Goal: Transaction & Acquisition: Purchase product/service

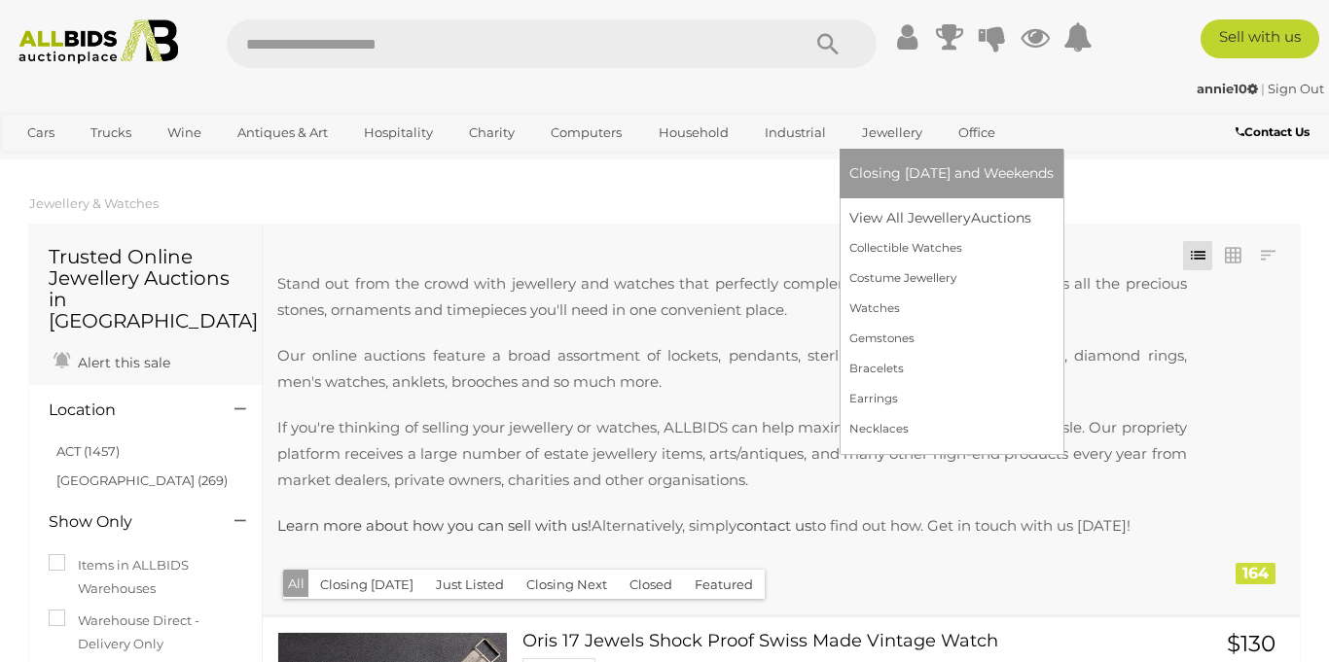
click at [882, 149] on link "Jewellery" at bounding box center [892, 133] width 86 height 32
click at [904, 233] on link "View All Jewellery Auctions" at bounding box center [951, 218] width 204 height 30
click at [932, 233] on link "View All Jewellery Auctions" at bounding box center [951, 218] width 204 height 30
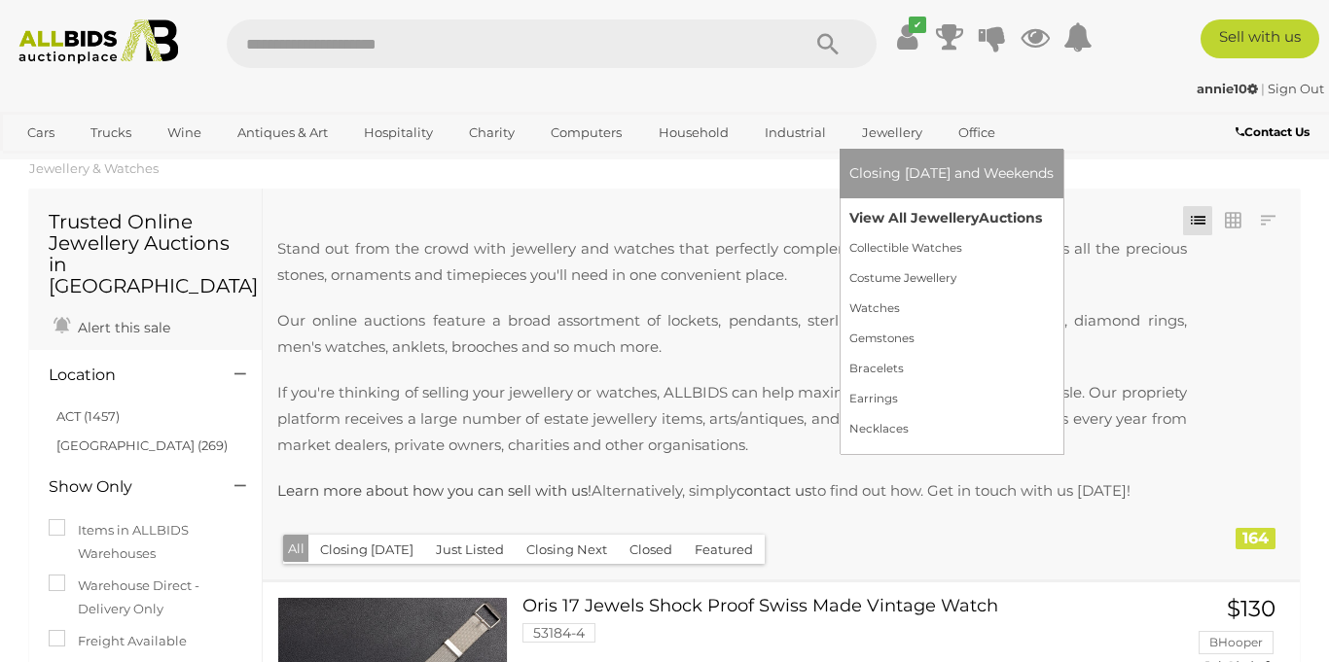
scroll to position [242, 0]
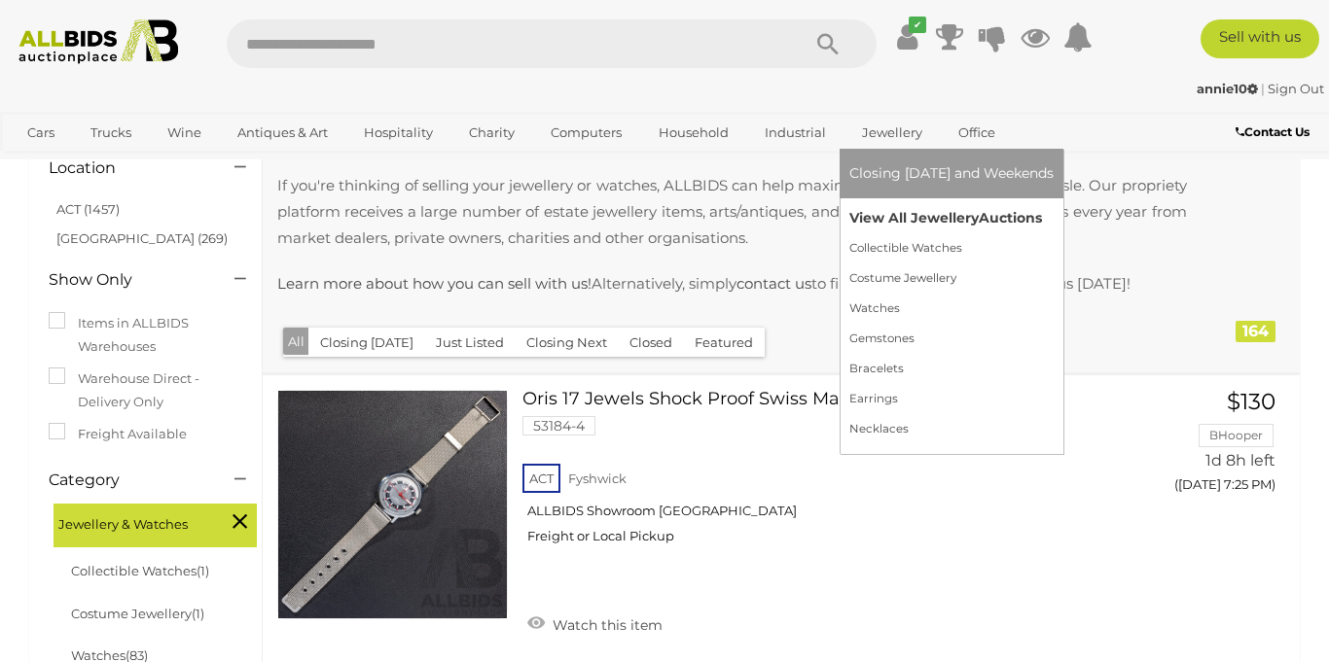
click at [945, 233] on link "View All Jewellery Auctions" at bounding box center [951, 218] width 204 height 30
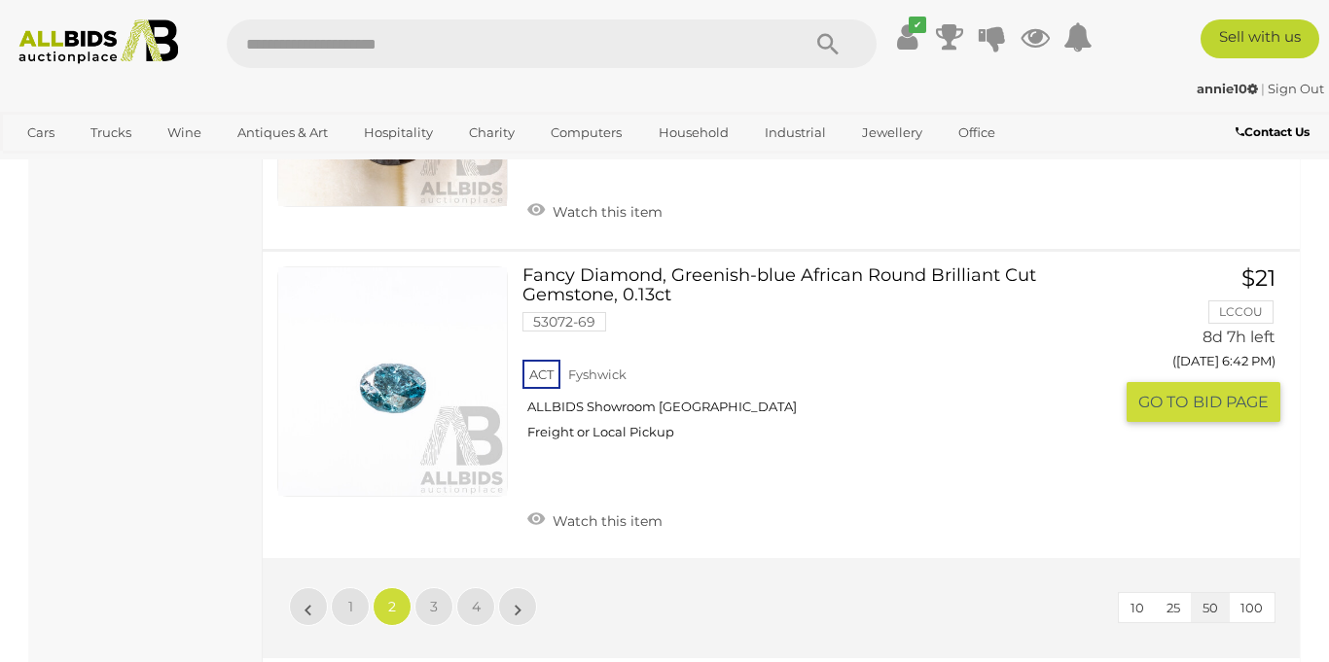
scroll to position [15138, 0]
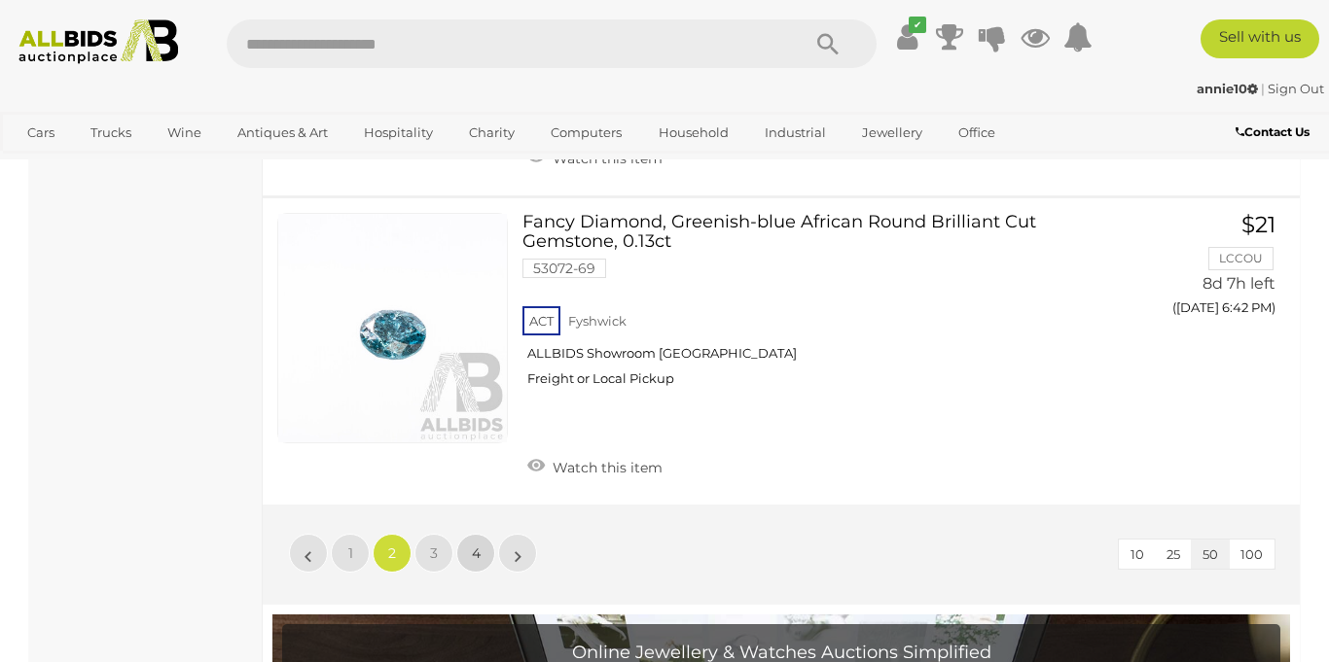
click at [477, 545] on span "4" at bounding box center [476, 554] width 9 height 18
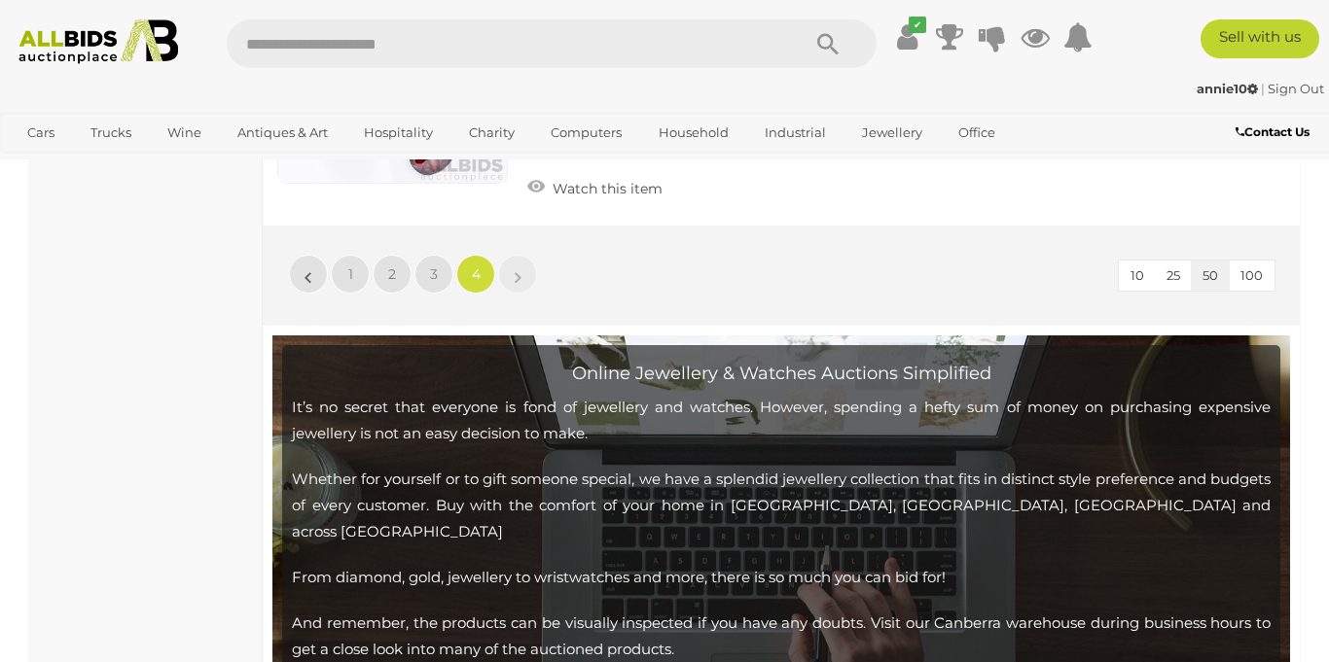
scroll to position [4314, 0]
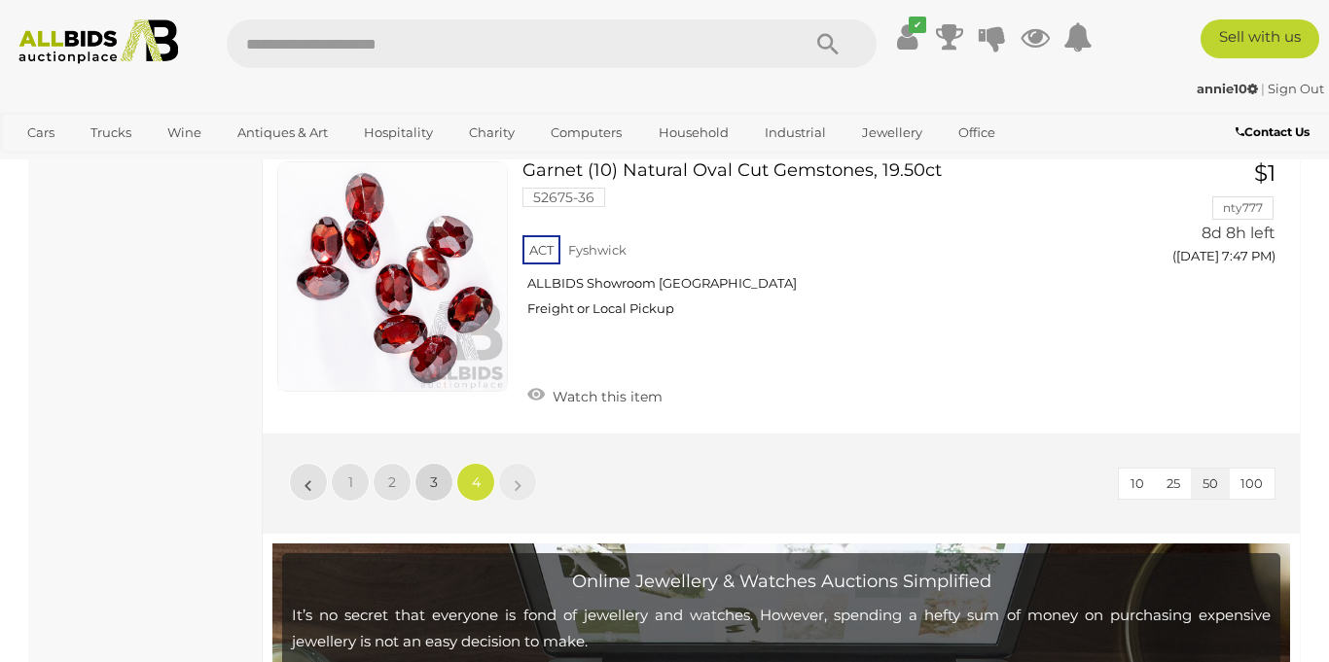
click at [432, 485] on span "3" at bounding box center [434, 483] width 8 height 18
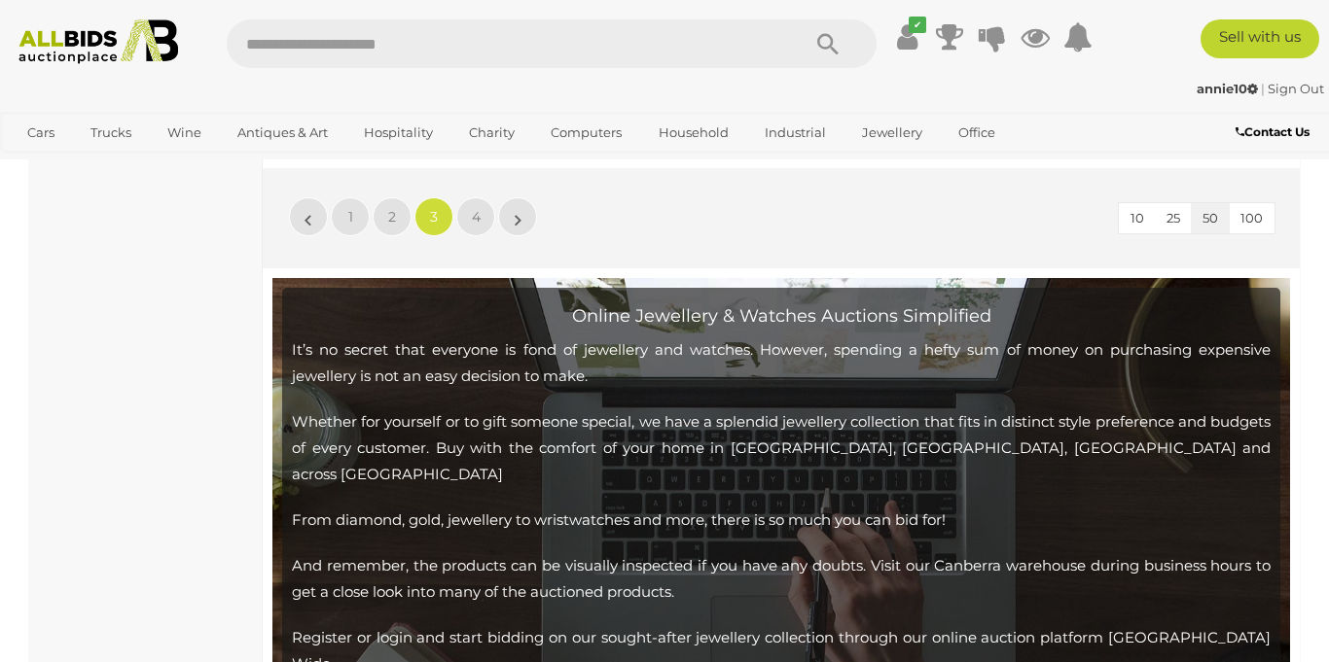
scroll to position [14781, 0]
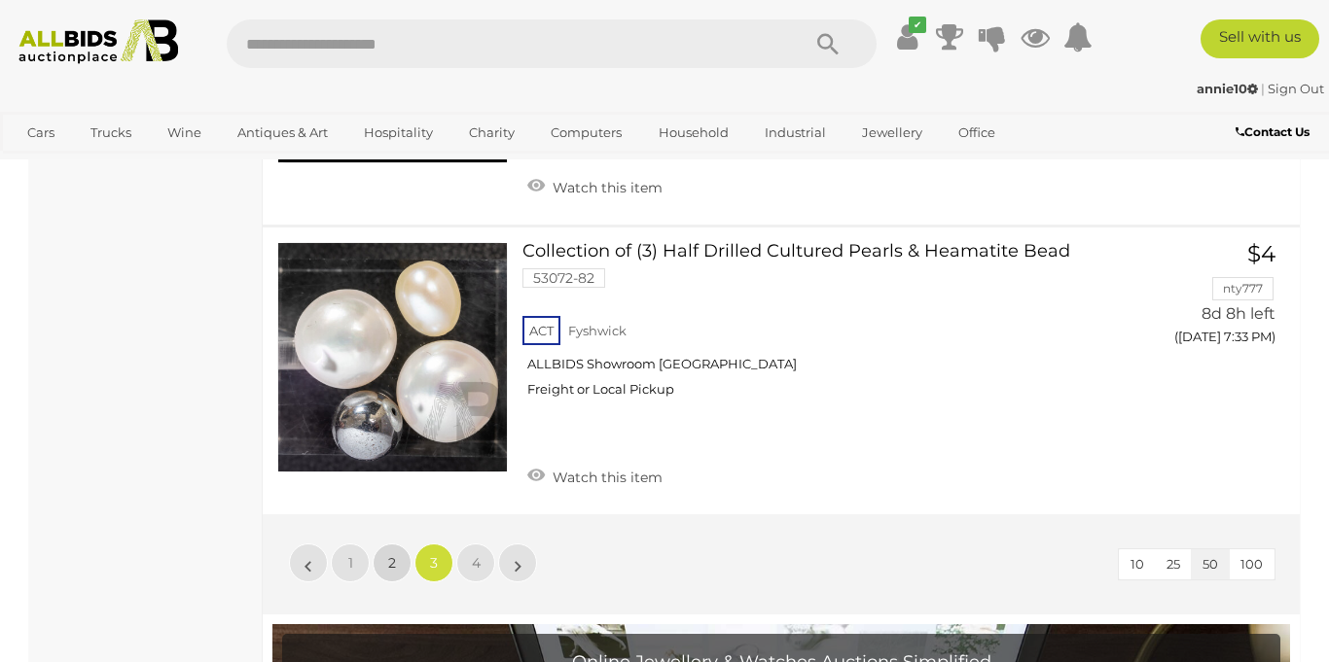
click at [386, 546] on link "2" at bounding box center [391, 563] width 39 height 39
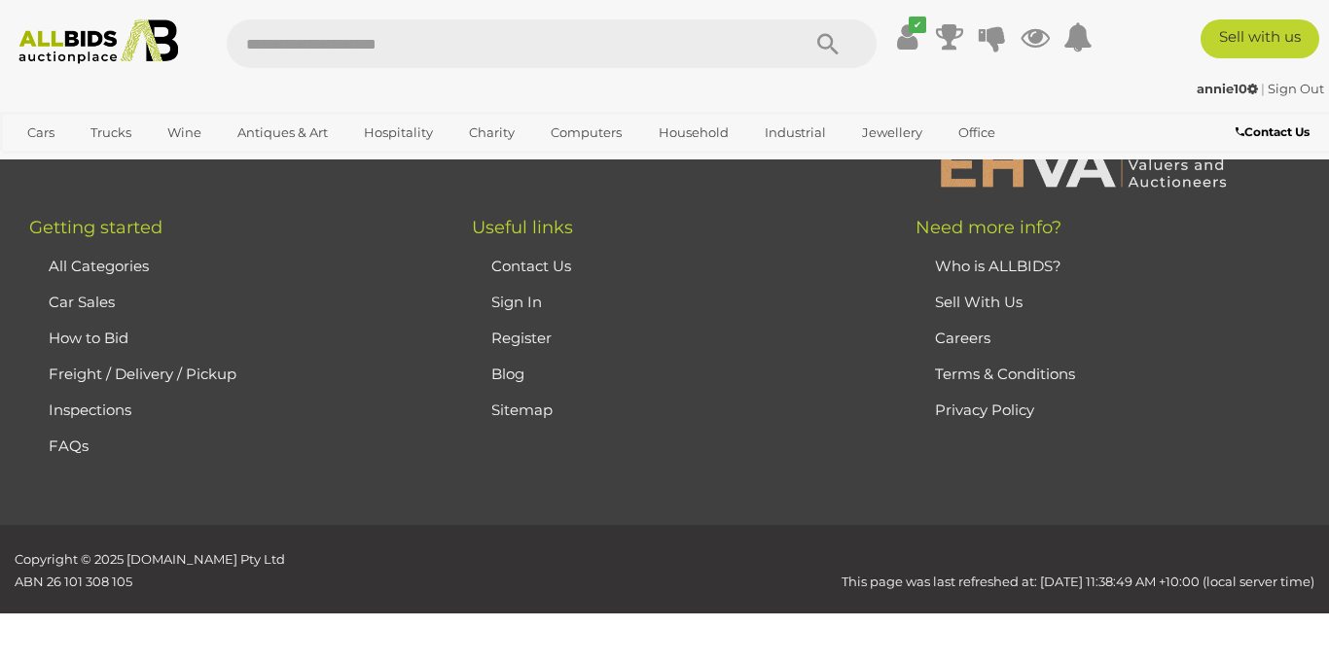
scroll to position [419, 0]
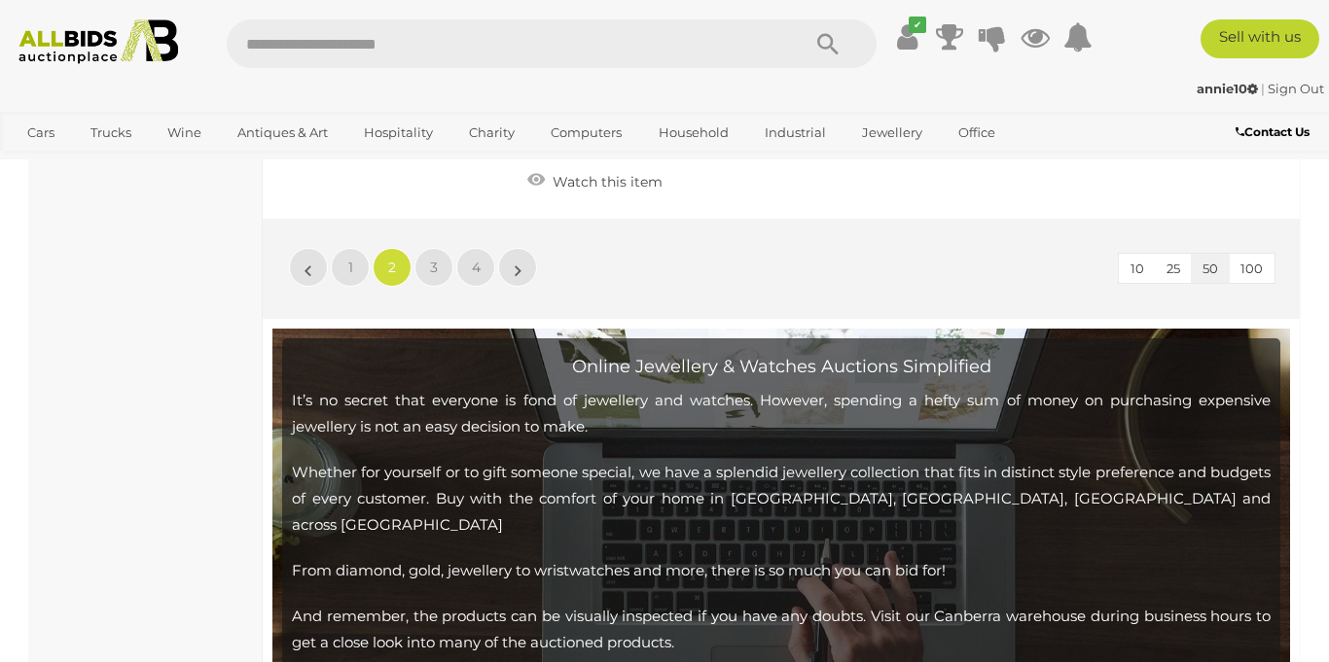
scroll to position [15214, 0]
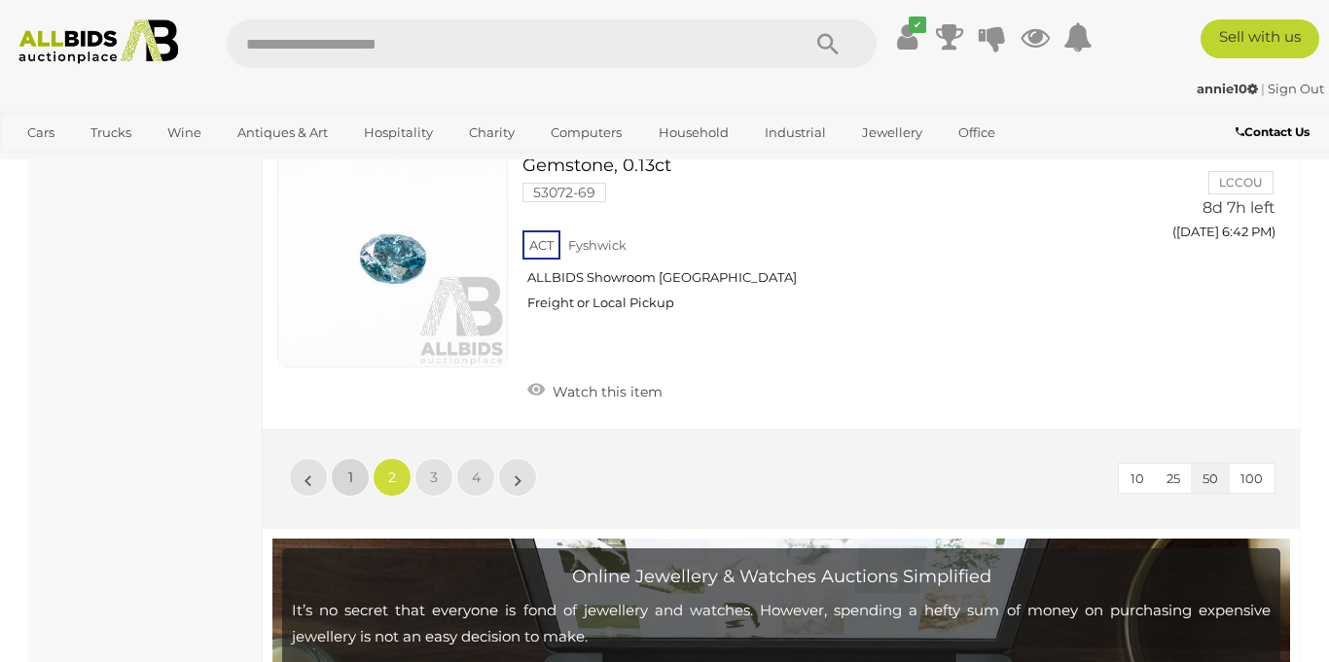
click at [351, 469] on span "1" at bounding box center [350, 478] width 5 height 18
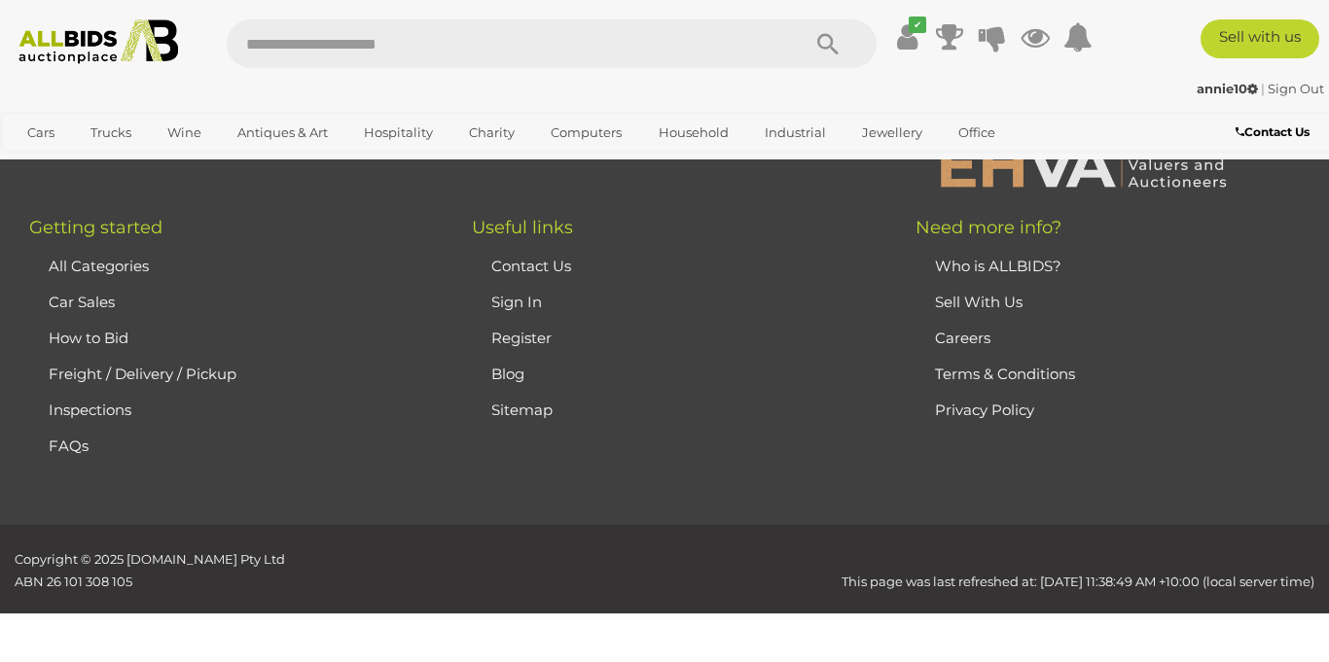
scroll to position [419, 0]
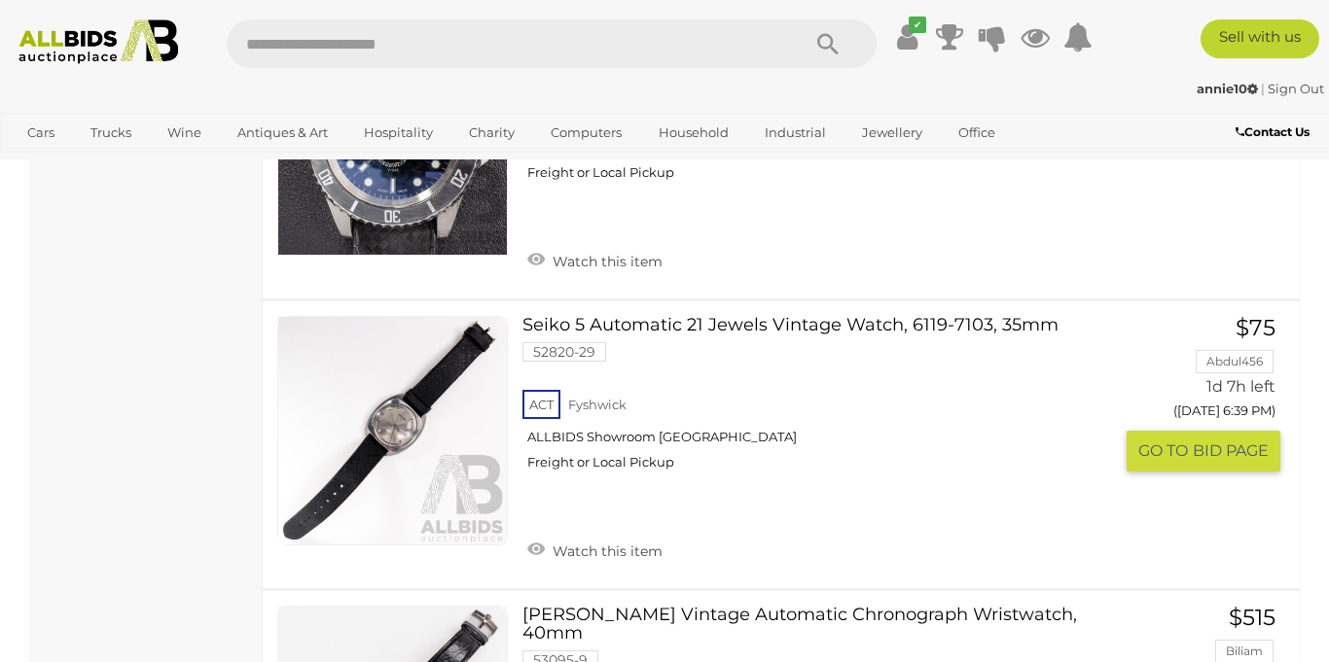
scroll to position [3212, 0]
